Goal: Transaction & Acquisition: Subscribe to service/newsletter

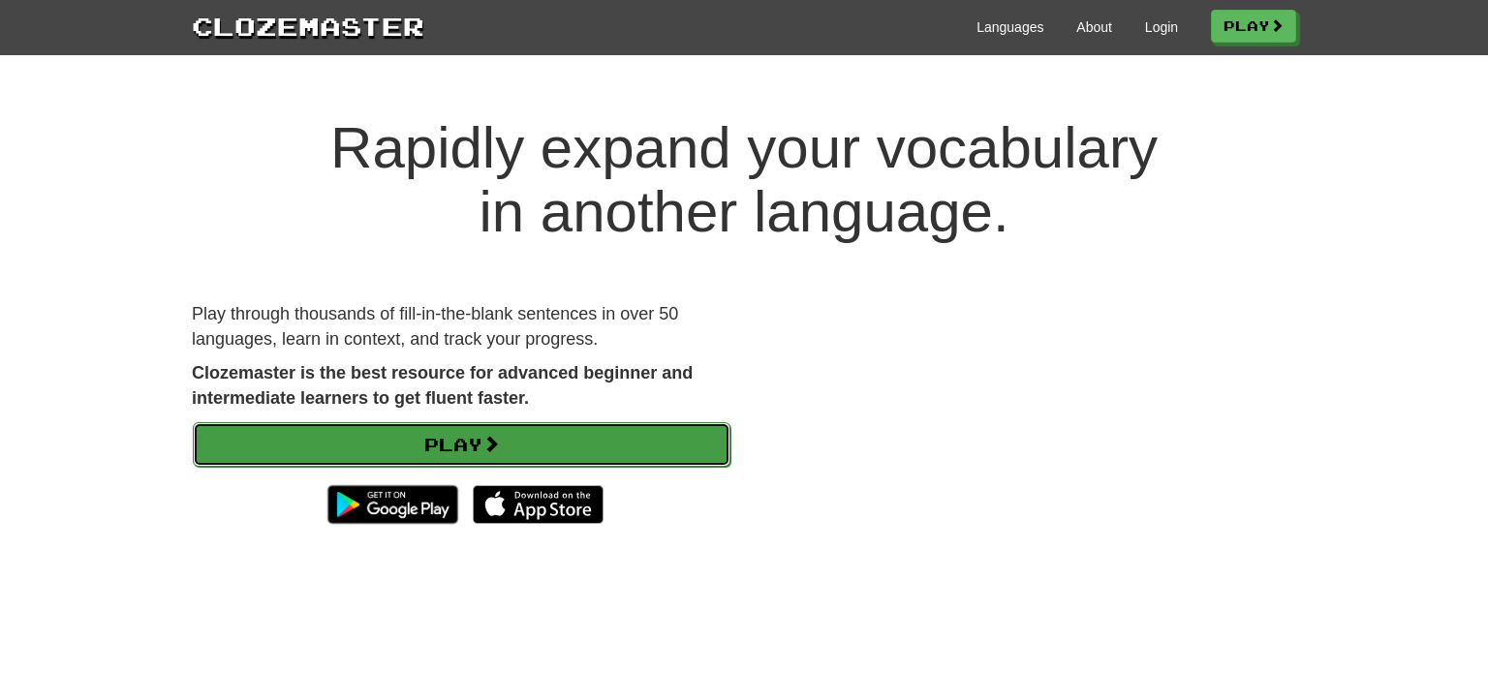
click at [679, 451] on link "Play" at bounding box center [462, 444] width 538 height 45
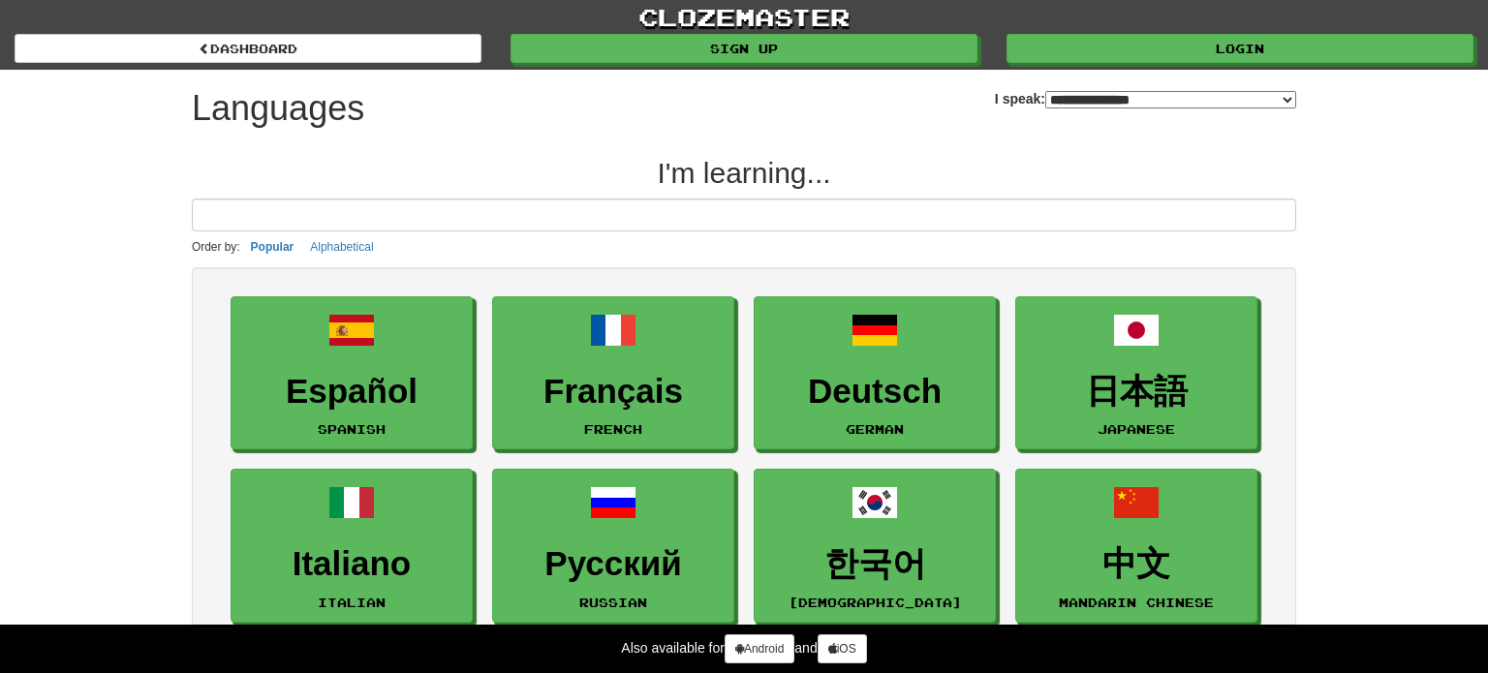
select select "*******"
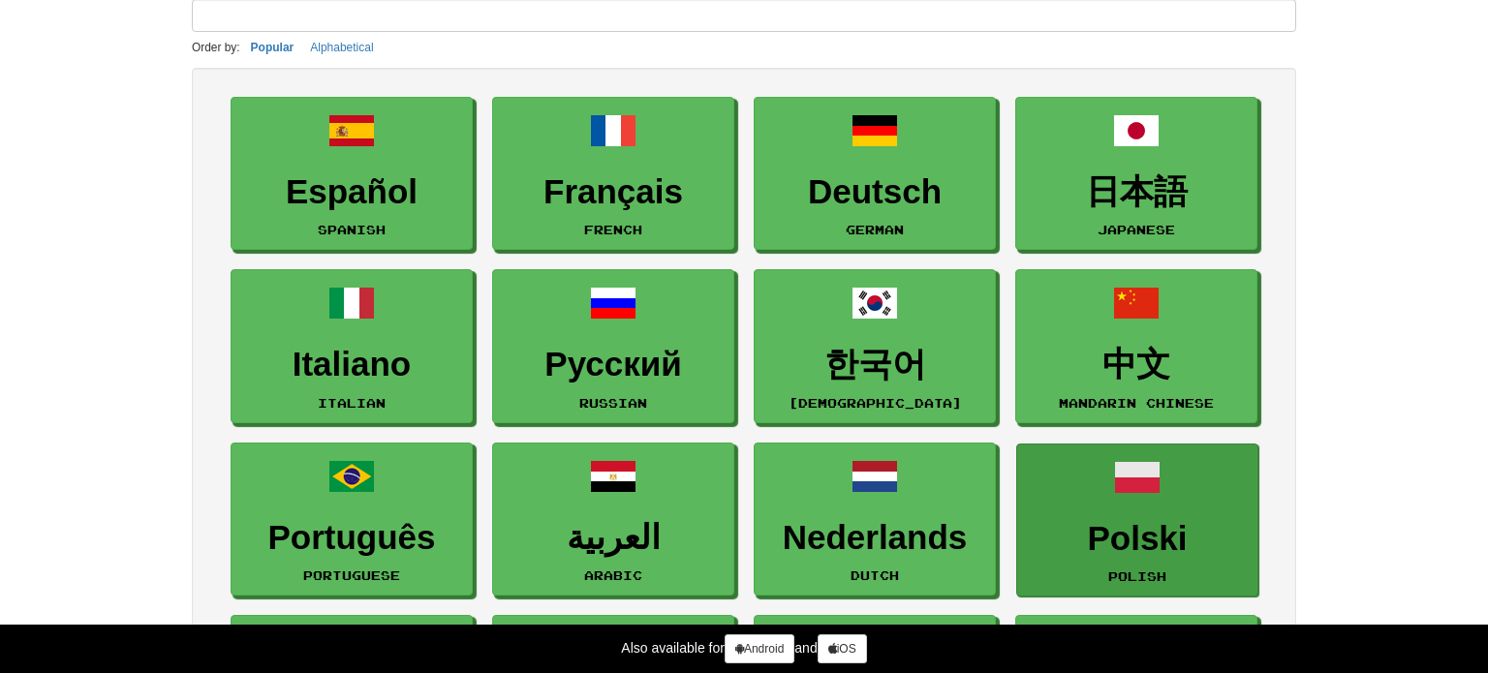
scroll to position [170, 0]
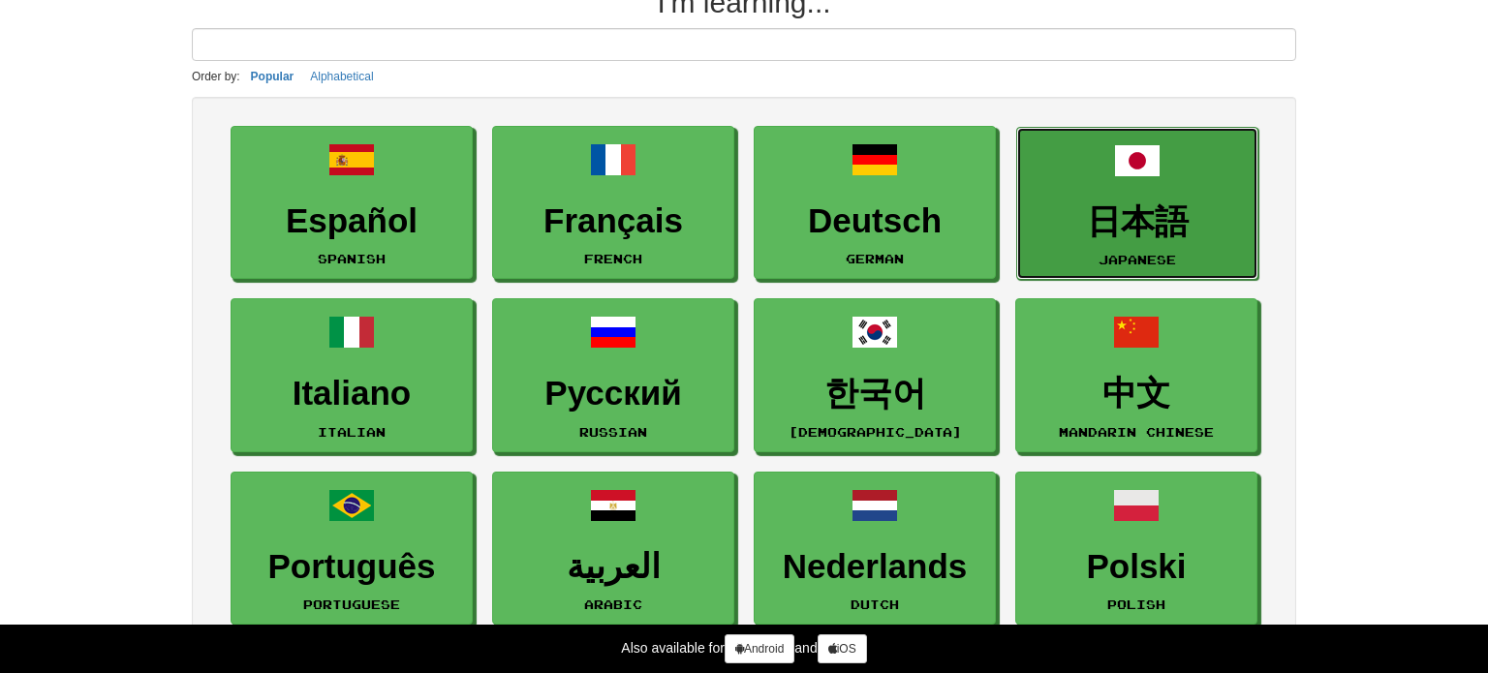
click at [1163, 184] on link "日本語 Japanese" at bounding box center [1137, 204] width 242 height 154
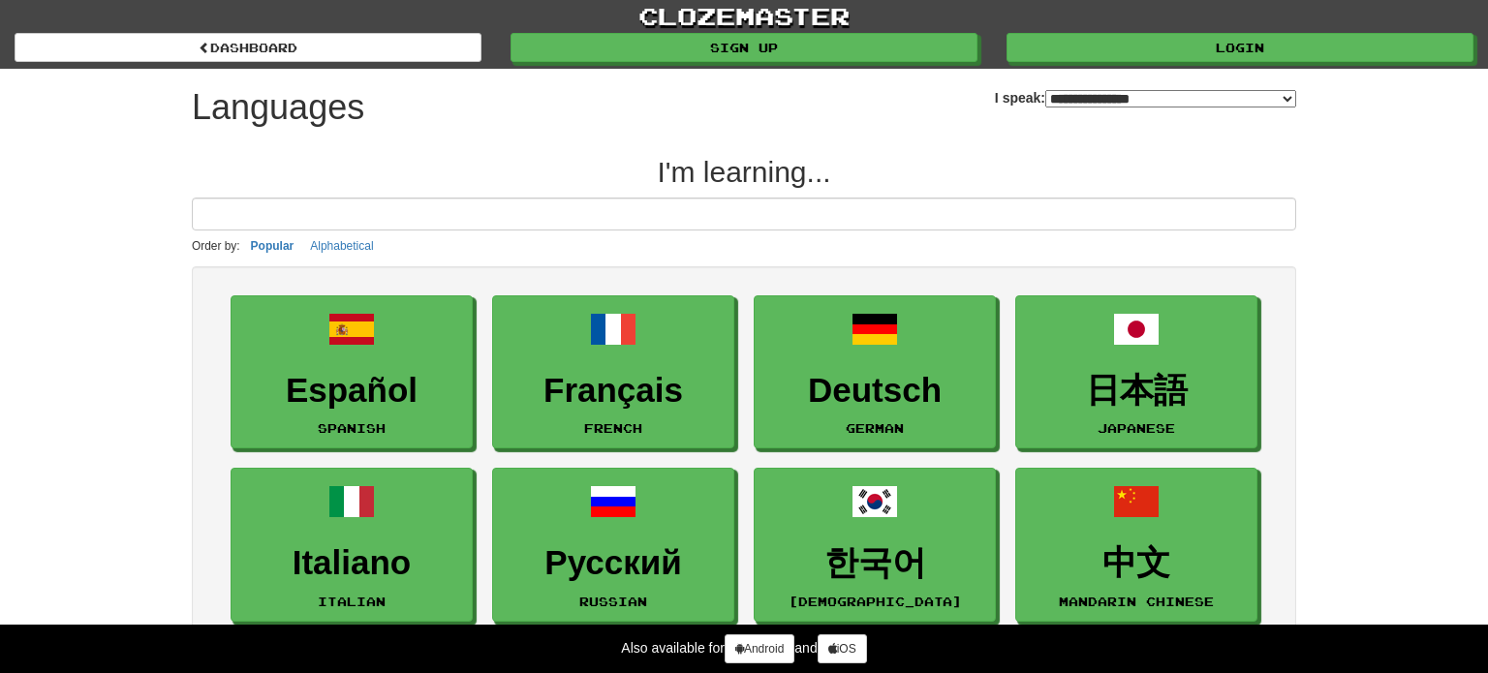
scroll to position [2, 0]
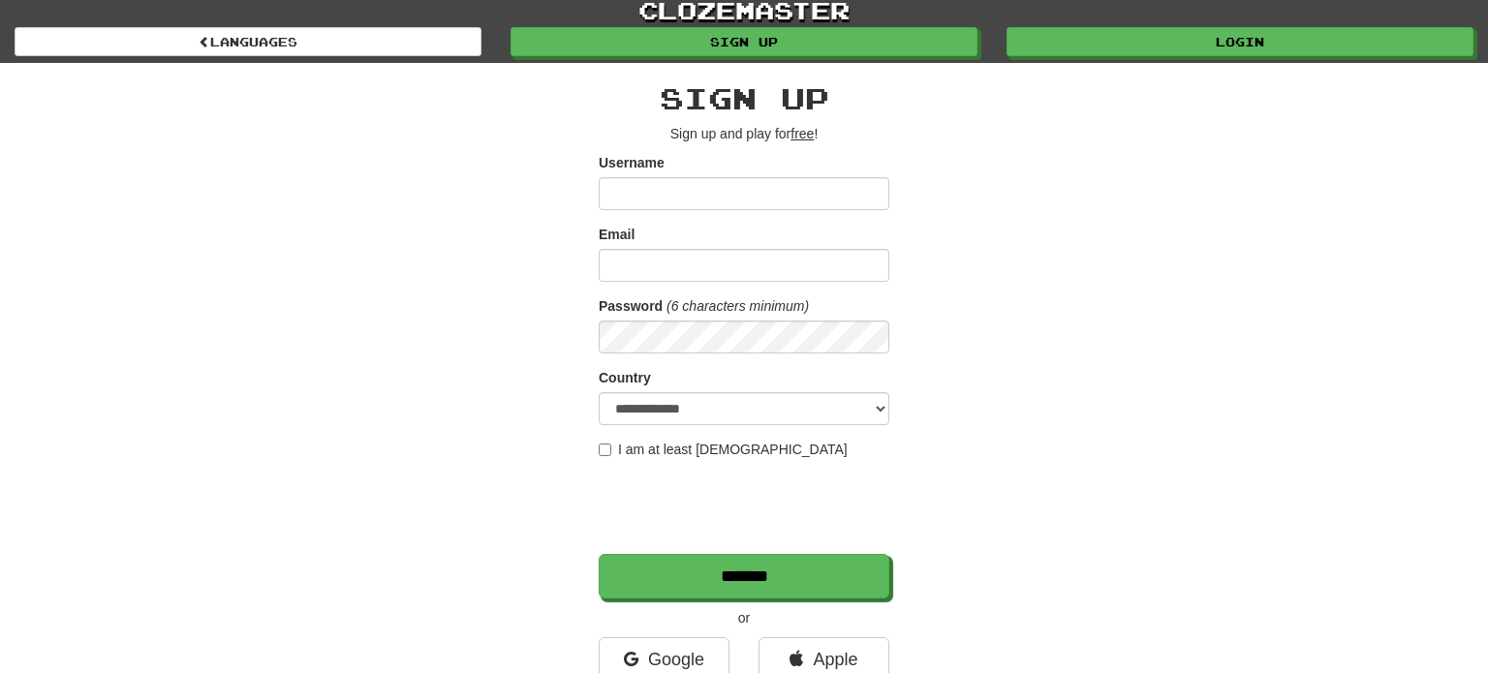
scroll to position [14, 0]
